Goal: Task Accomplishment & Management: Manage account settings

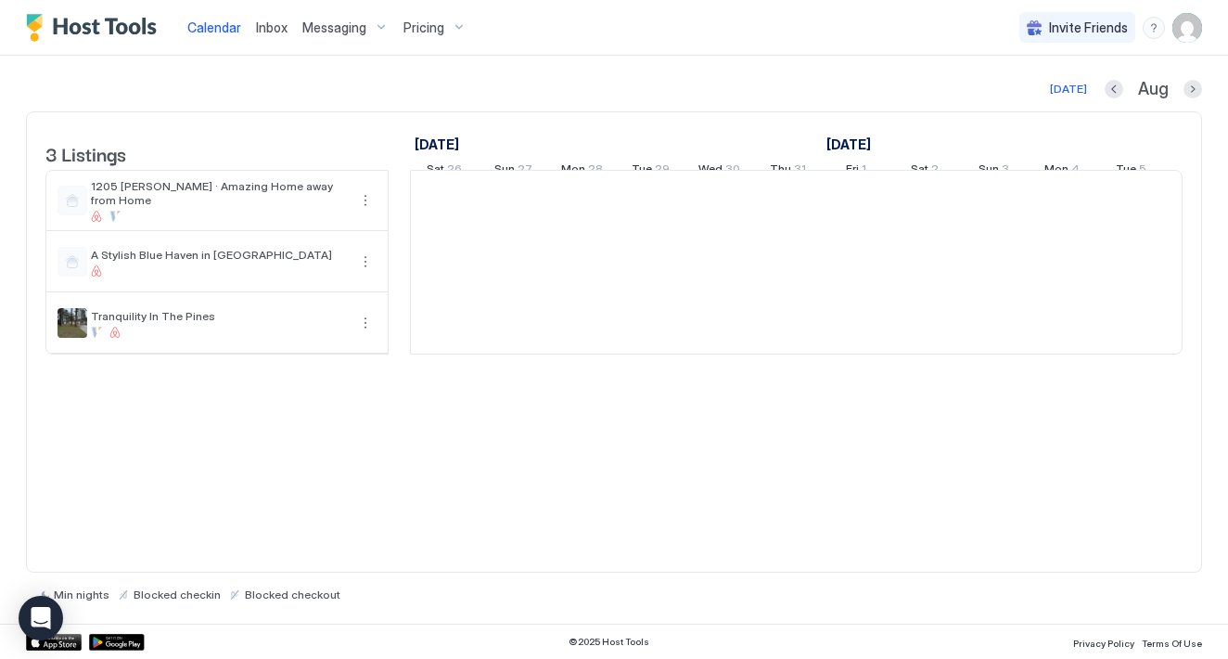
scroll to position [0, 1031]
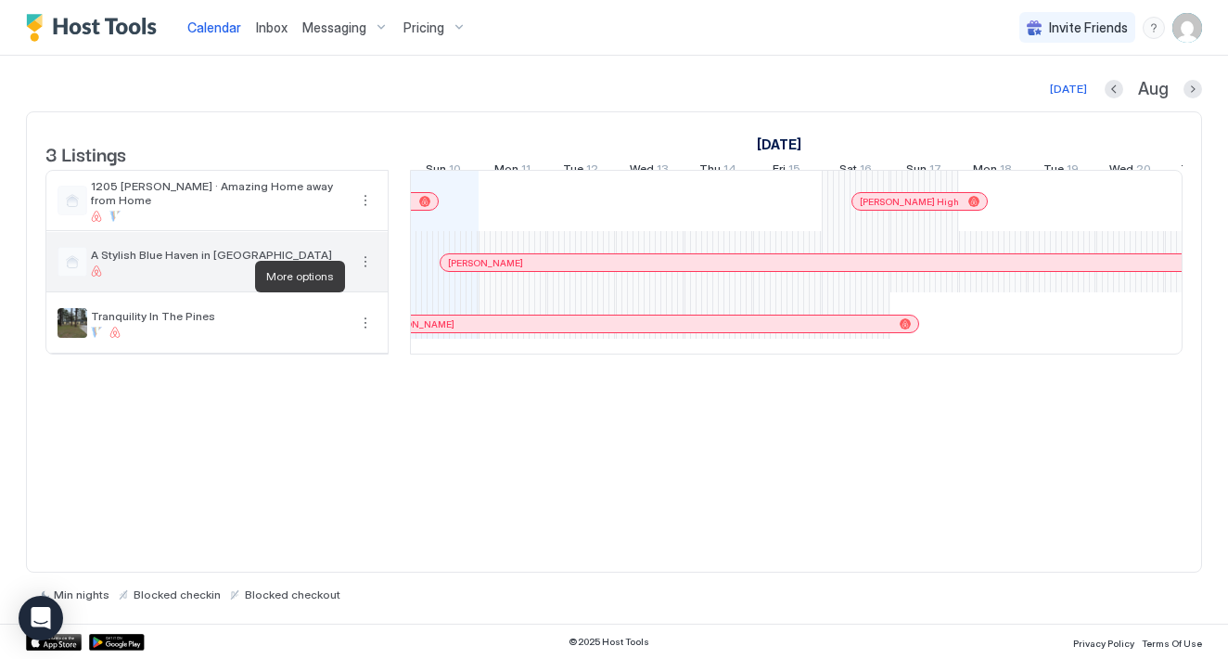
click at [365, 273] on button "More options" at bounding box center [365, 262] width 22 height 22
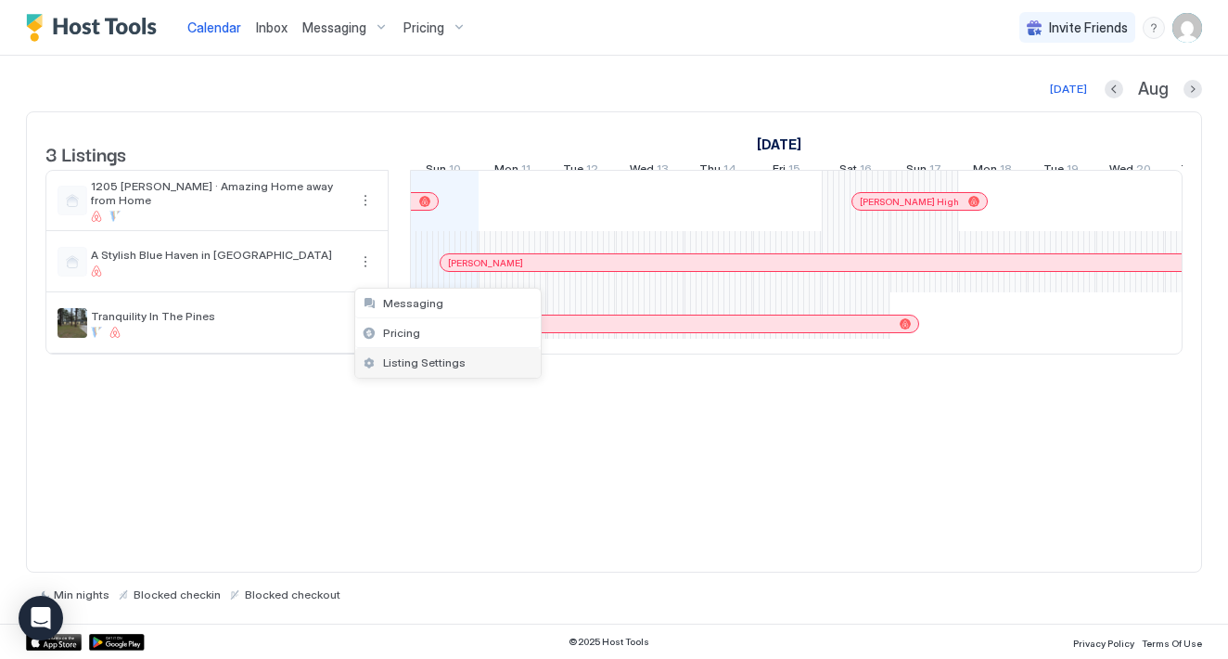
click at [410, 366] on span "Listing Settings" at bounding box center [424, 362] width 83 height 14
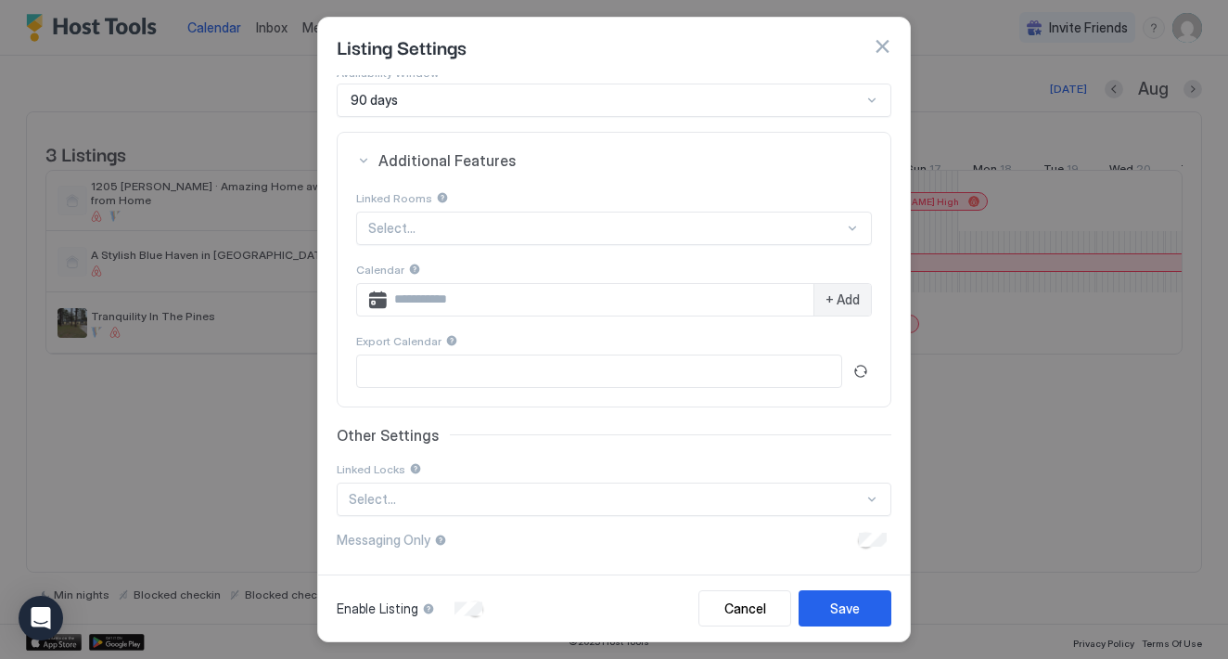
scroll to position [220, 0]
click at [441, 496] on div at bounding box center [606, 500] width 515 height 17
click at [626, 501] on div at bounding box center [606, 500] width 515 height 17
click at [495, 500] on div at bounding box center [606, 500] width 515 height 17
click at [576, 543] on div "No options" at bounding box center [615, 542] width 553 height 34
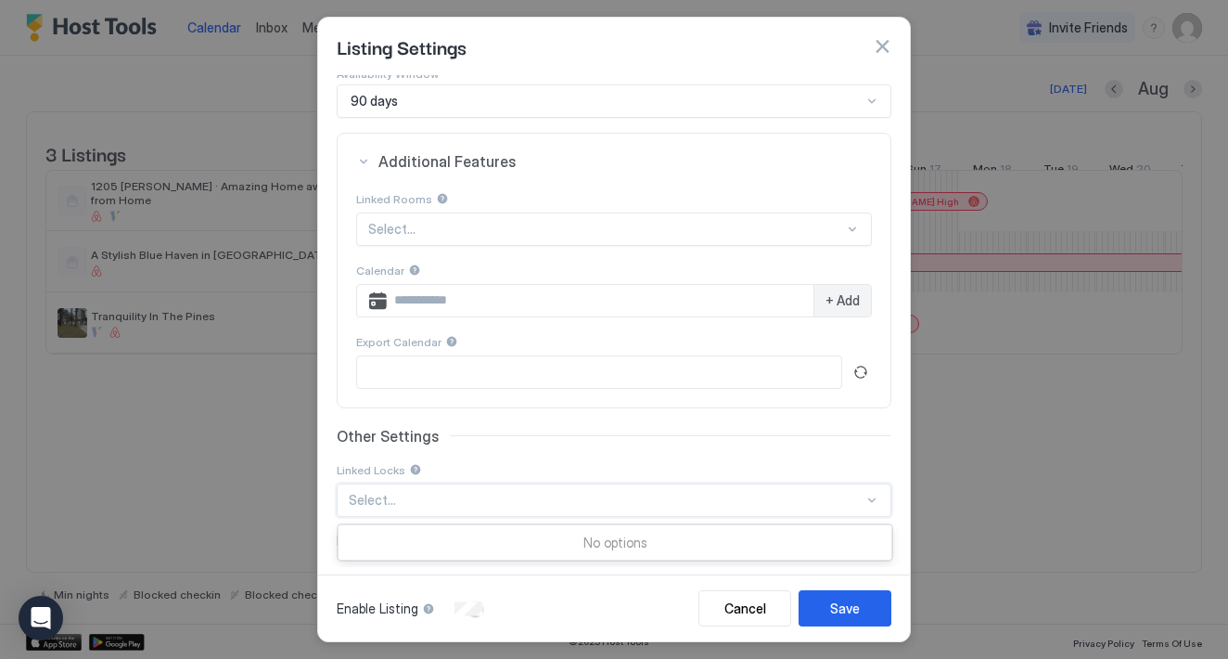
click at [518, 500] on div at bounding box center [606, 500] width 515 height 17
click at [411, 468] on div at bounding box center [415, 469] width 13 height 13
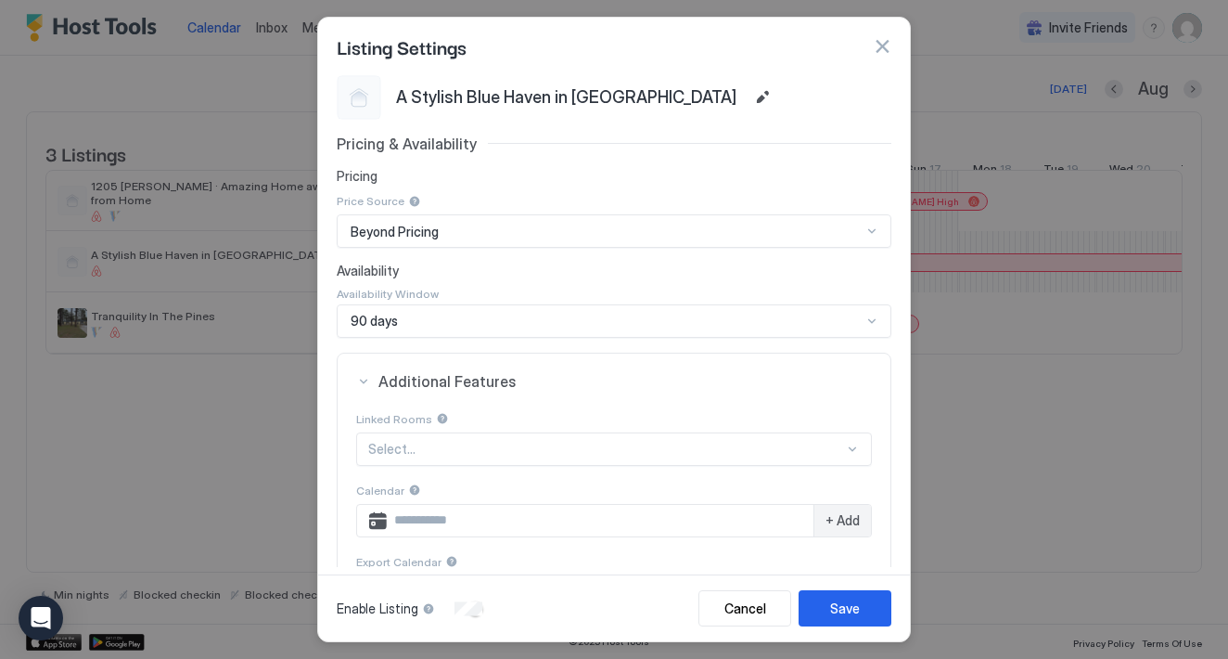
scroll to position [0, 0]
click at [881, 52] on button "button" at bounding box center [882, 46] width 19 height 19
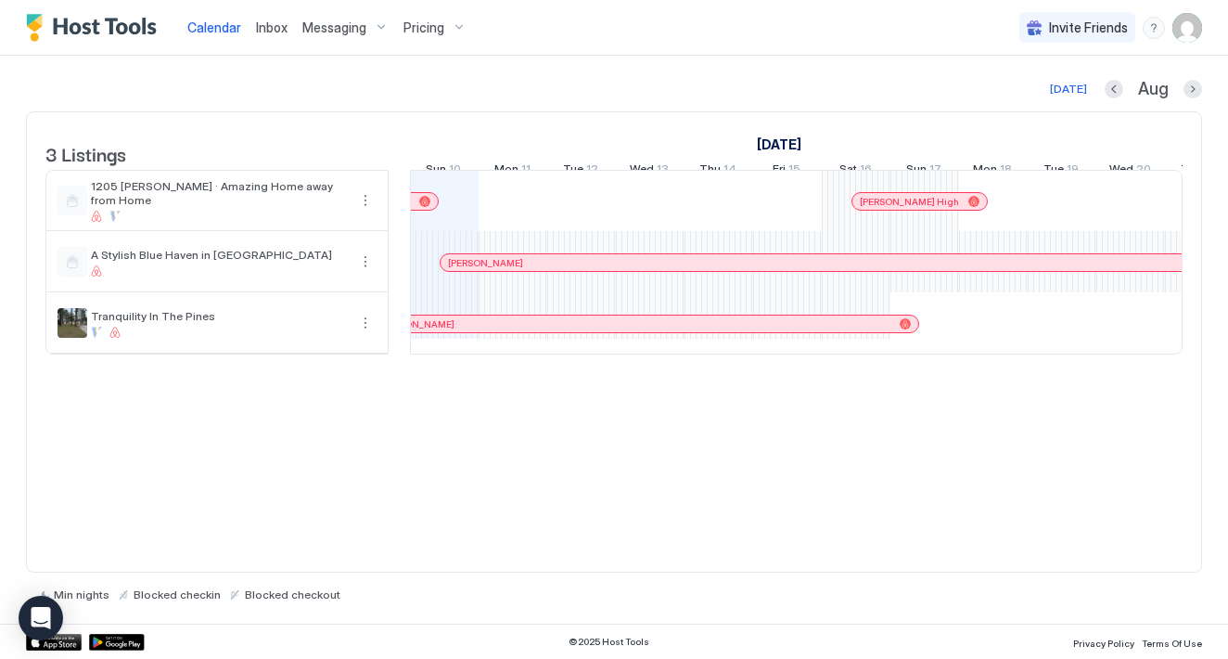
click at [1189, 23] on img "User profile" at bounding box center [1188, 28] width 30 height 30
click at [1085, 111] on div "Settings" at bounding box center [1084, 104] width 236 height 32
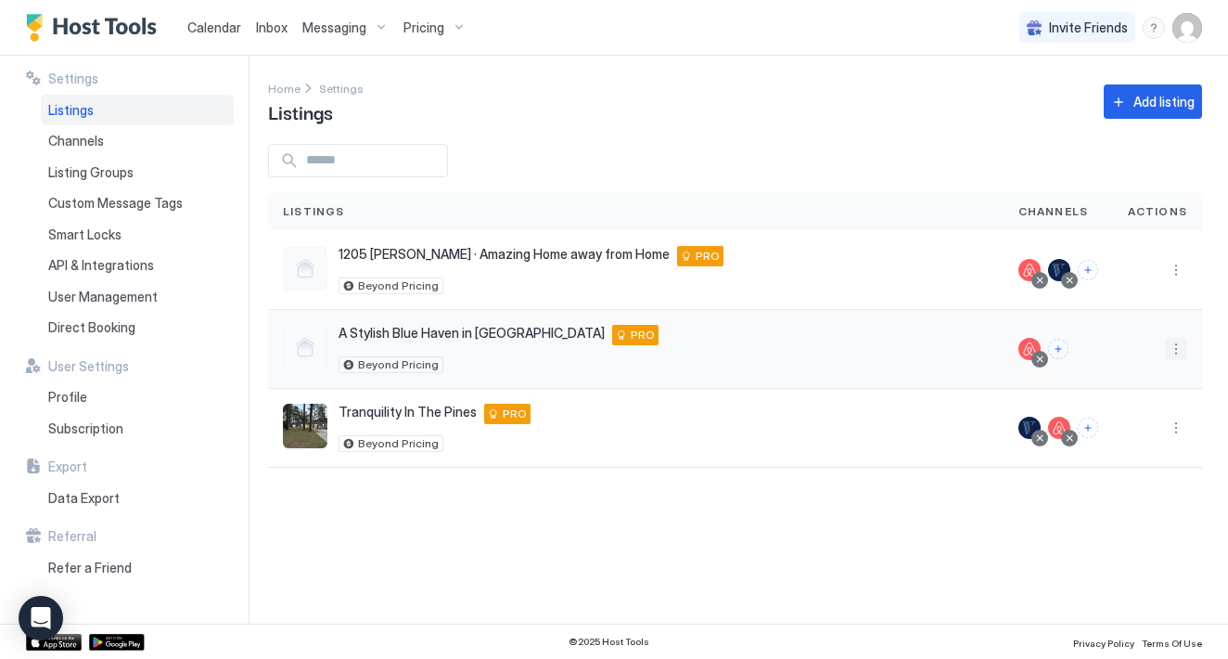
click at [1180, 354] on button "More options" at bounding box center [1176, 349] width 22 height 22
click at [1090, 371] on div "Listing Settings" at bounding box center [1069, 376] width 236 height 30
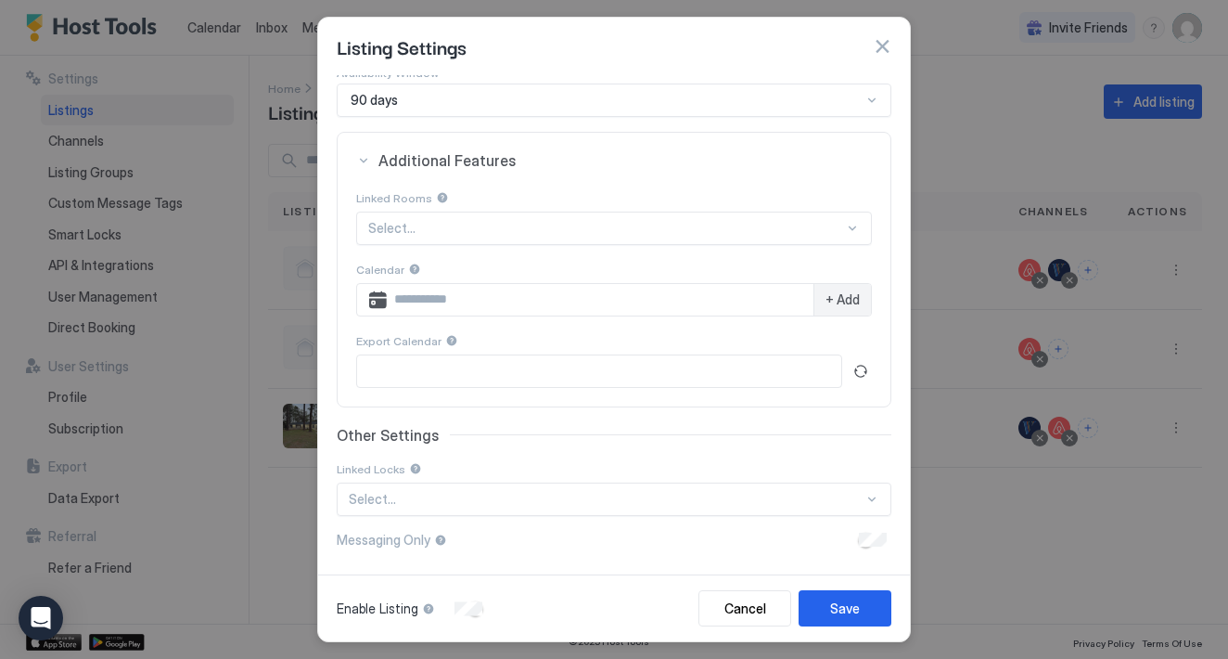
scroll to position [220, 0]
click at [472, 238] on div at bounding box center [606, 229] width 476 height 17
click at [495, 444] on div "Other Settings Linked Locks Use Up and Down to choose options, press Enter to s…" at bounding box center [614, 472] width 555 height 90
click at [887, 47] on button "button" at bounding box center [882, 46] width 19 height 19
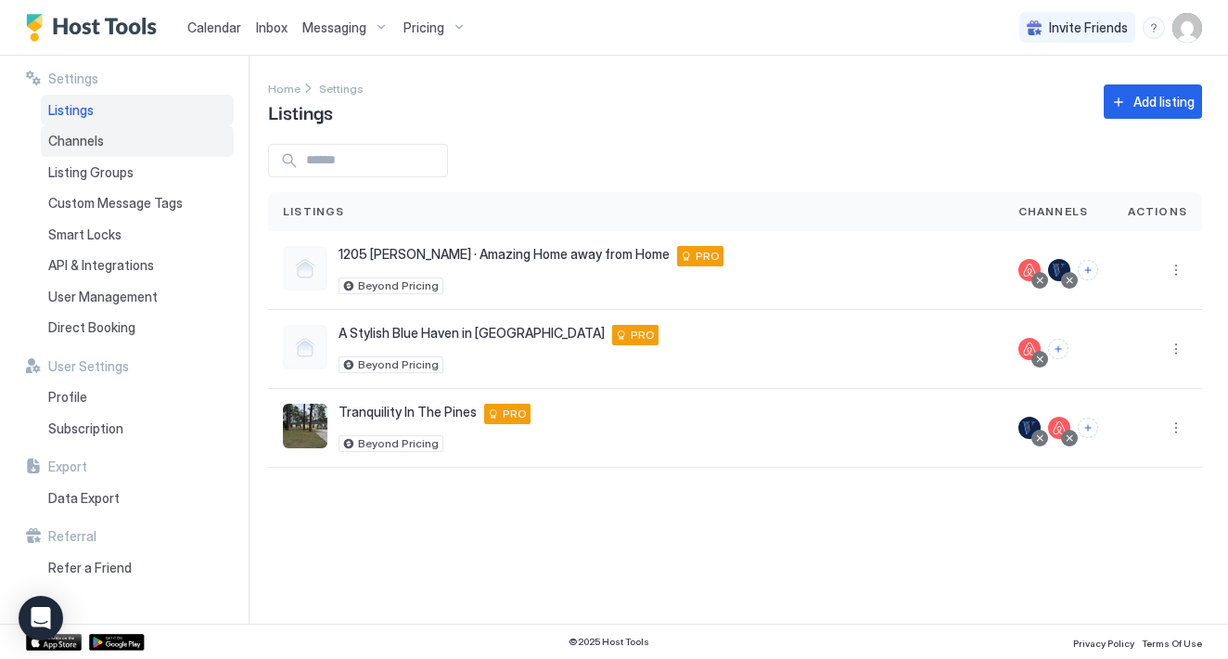
click at [114, 148] on div "Channels" at bounding box center [137, 141] width 193 height 32
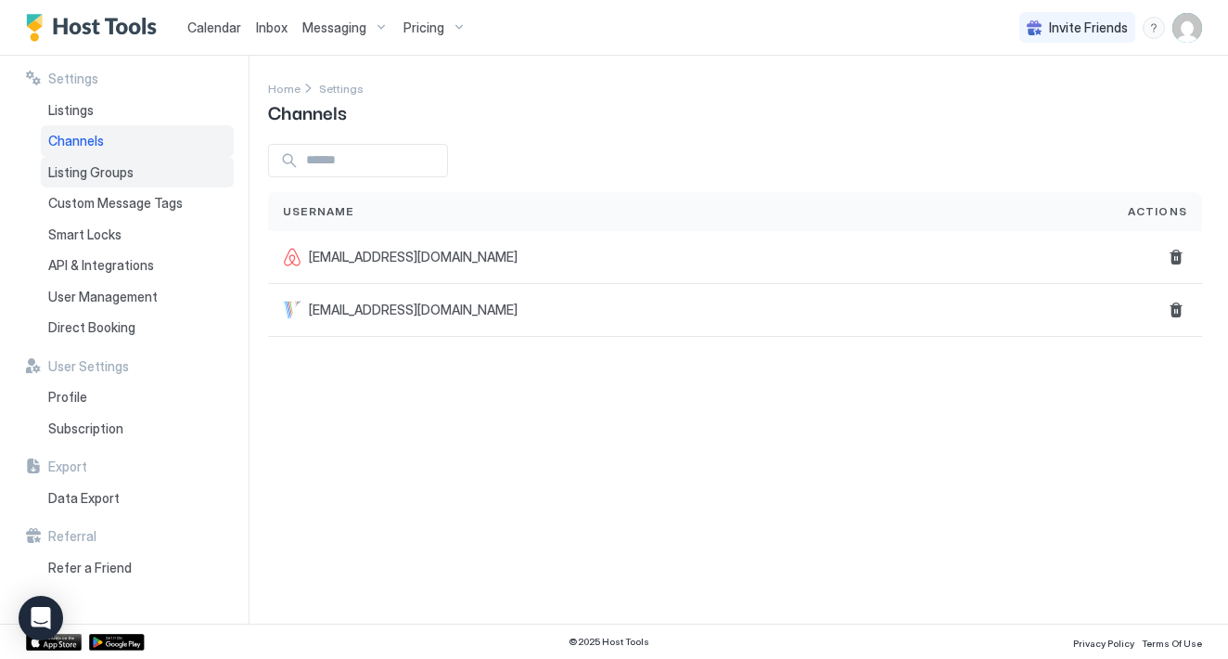
click at [109, 166] on span "Listing Groups" at bounding box center [90, 172] width 85 height 17
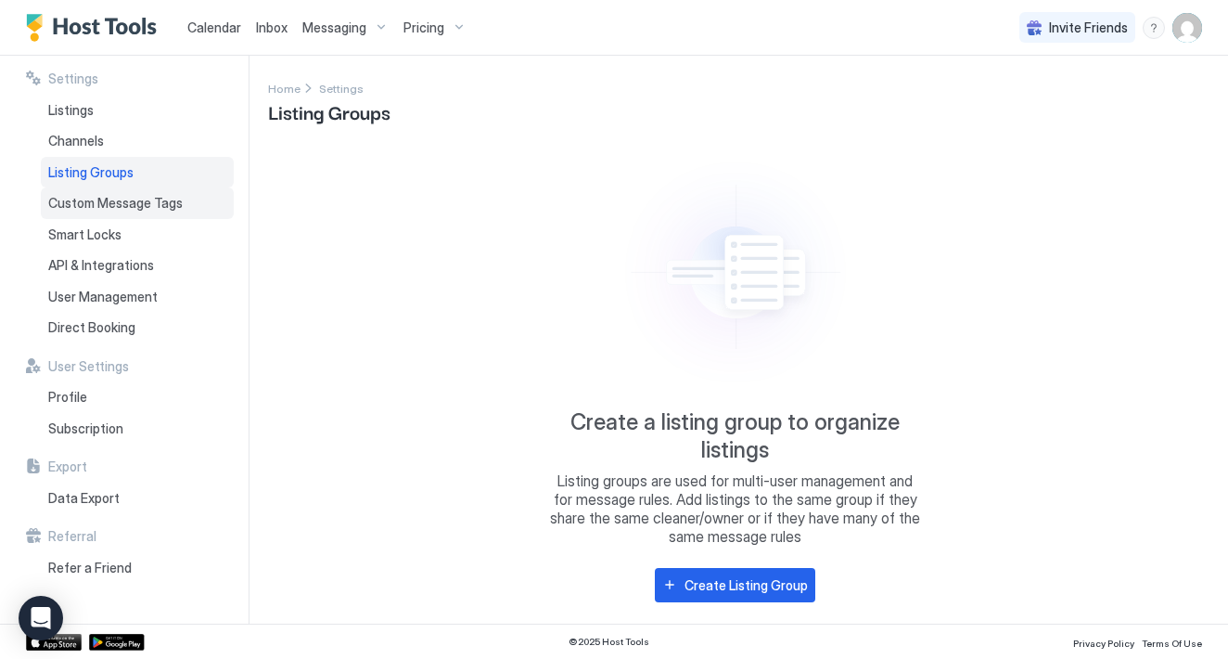
click at [166, 200] on span "Custom Message Tags" at bounding box center [115, 203] width 135 height 17
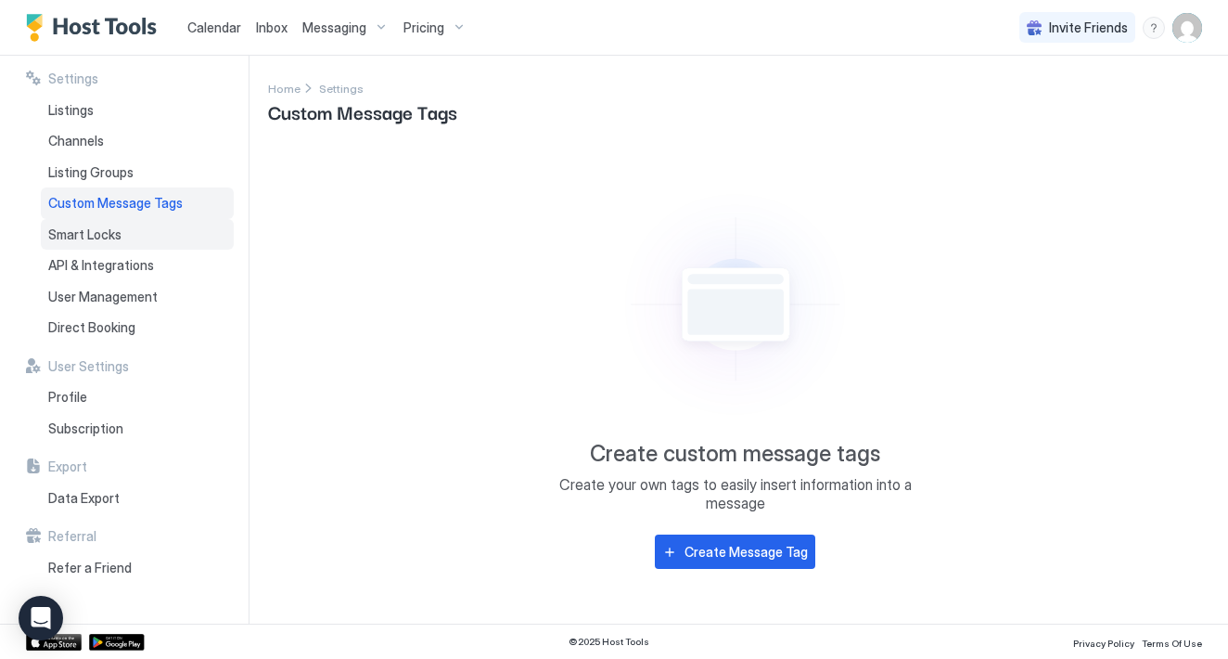
click at [153, 225] on div "Smart Locks" at bounding box center [137, 235] width 193 height 32
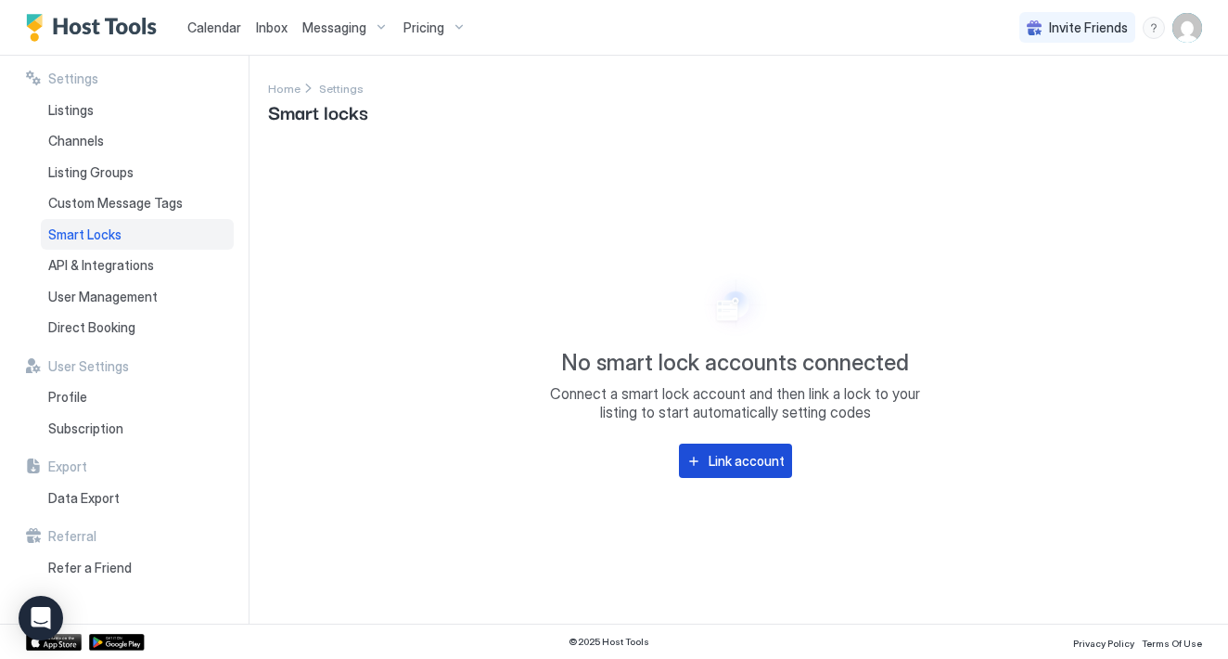
click at [716, 467] on div "Link account" at bounding box center [747, 460] width 76 height 19
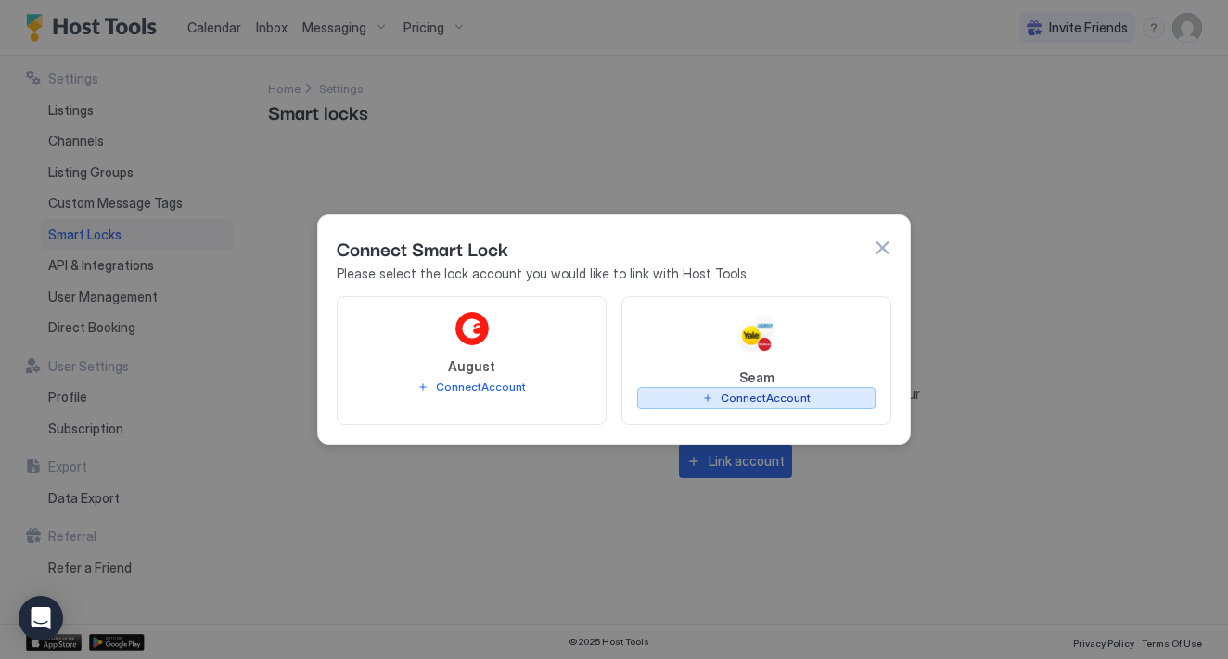
click at [771, 404] on div "Connect Account" at bounding box center [766, 398] width 90 height 17
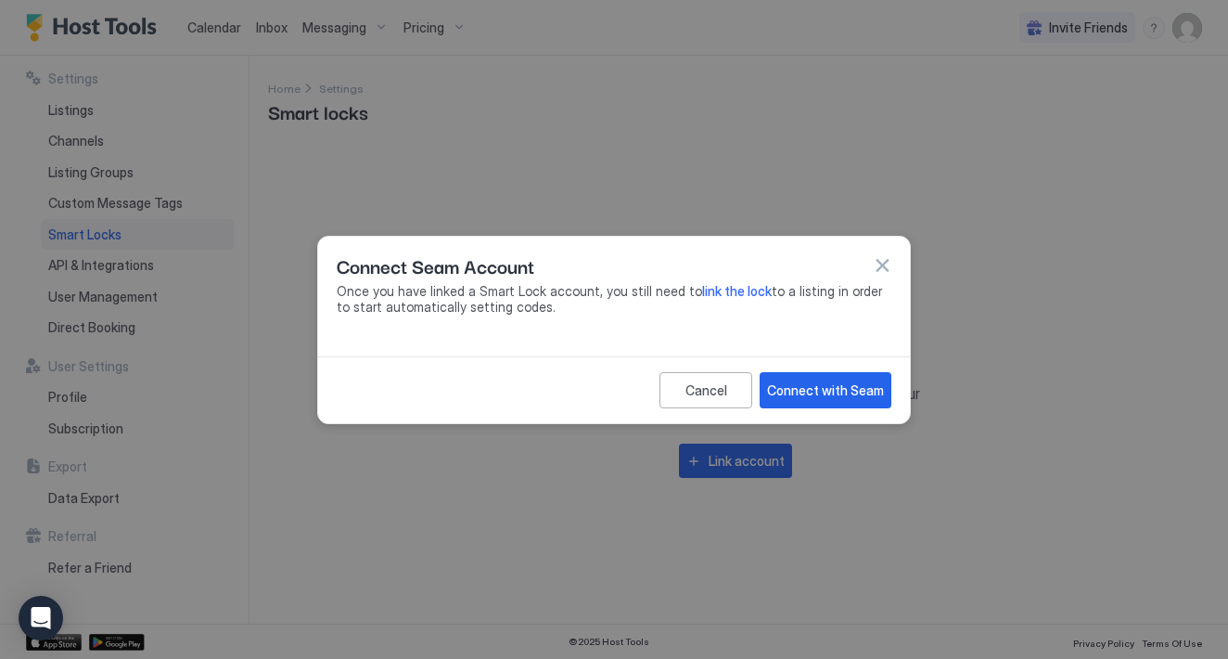
click at [882, 264] on button "button" at bounding box center [882, 265] width 19 height 19
